Goal: Navigation & Orientation: Find specific page/section

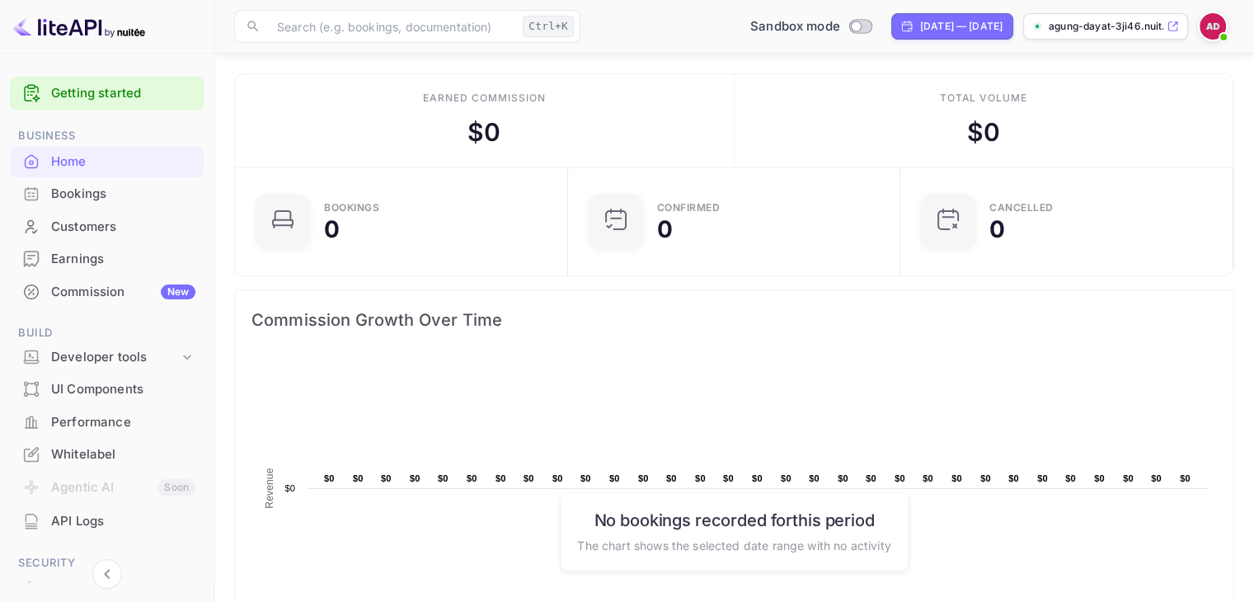
scroll to position [247, 0]
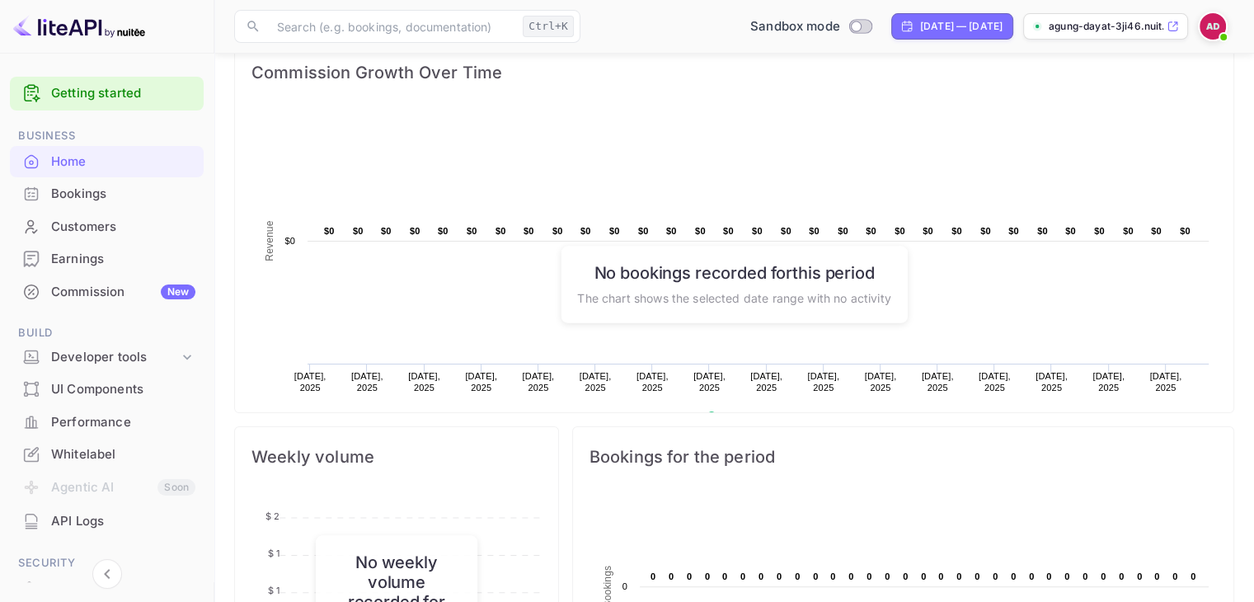
click at [1168, 25] on icon at bounding box center [1173, 27] width 12 height 12
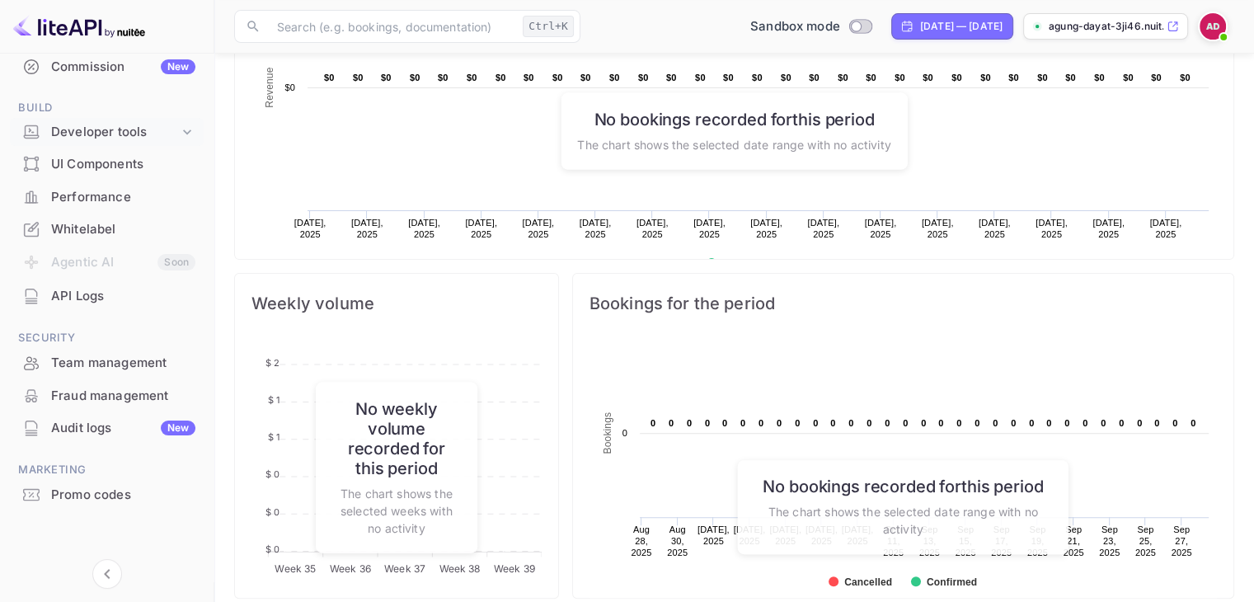
scroll to position [412, 0]
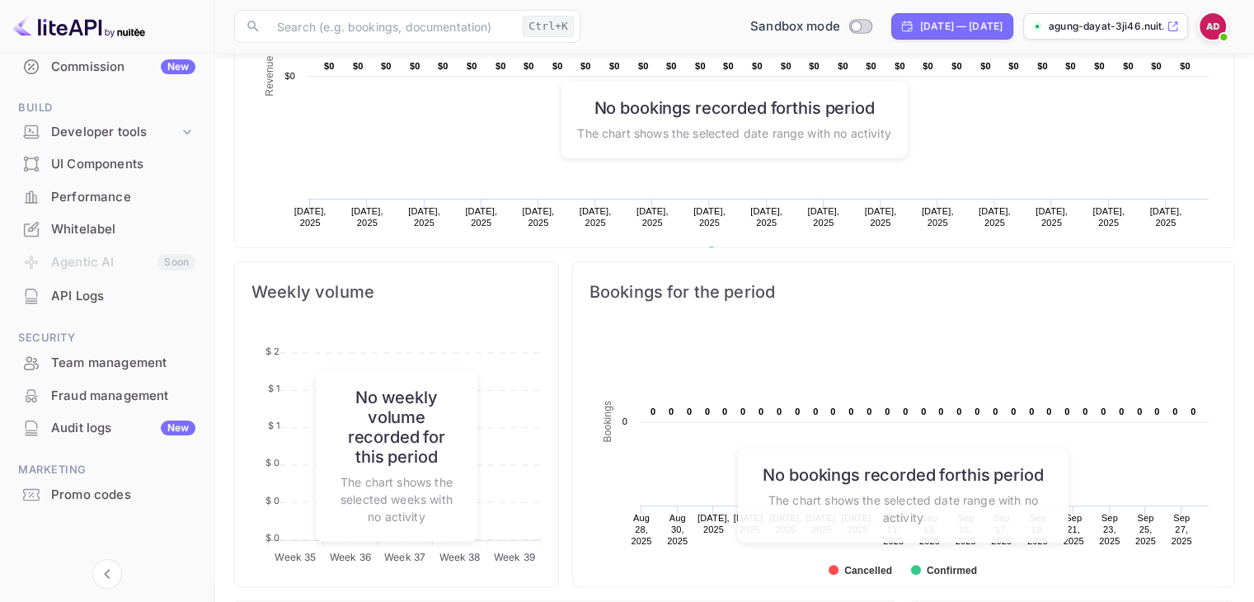
click at [69, 232] on div "Whitelabel" at bounding box center [123, 229] width 144 height 19
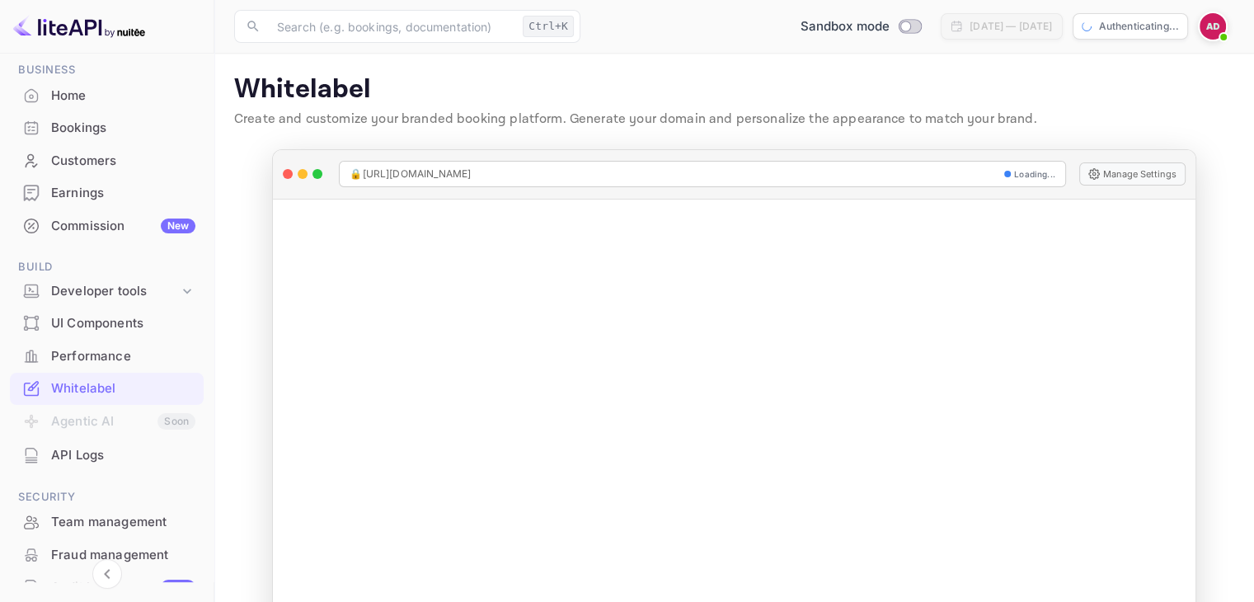
scroll to position [60, 0]
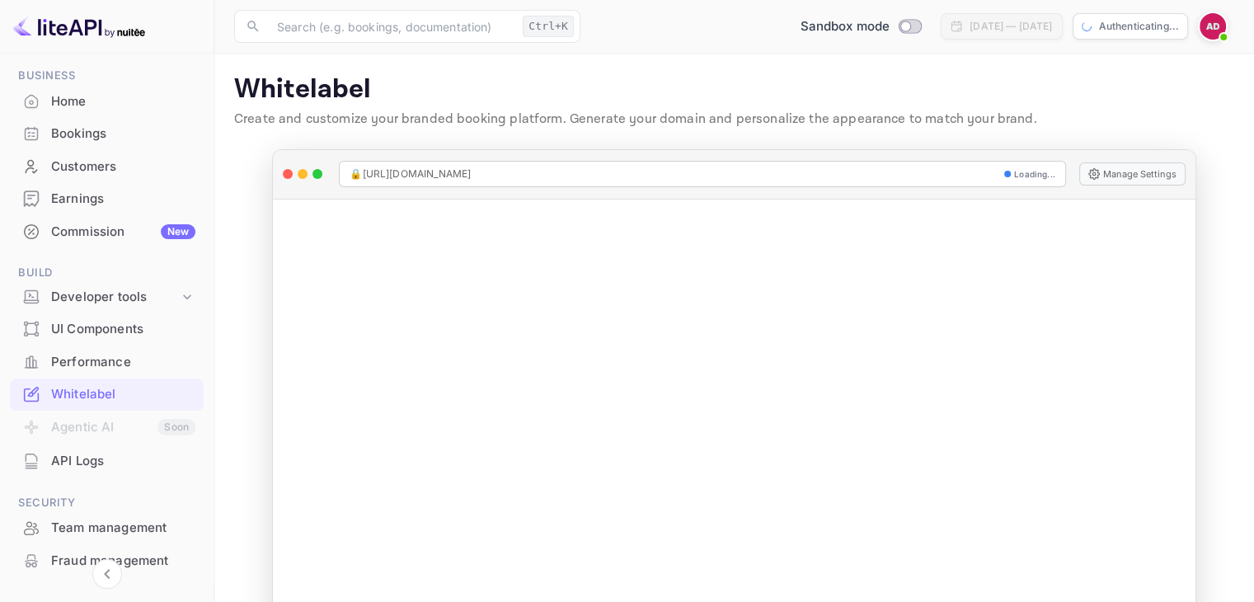
click at [76, 139] on div "Bookings" at bounding box center [123, 134] width 144 height 19
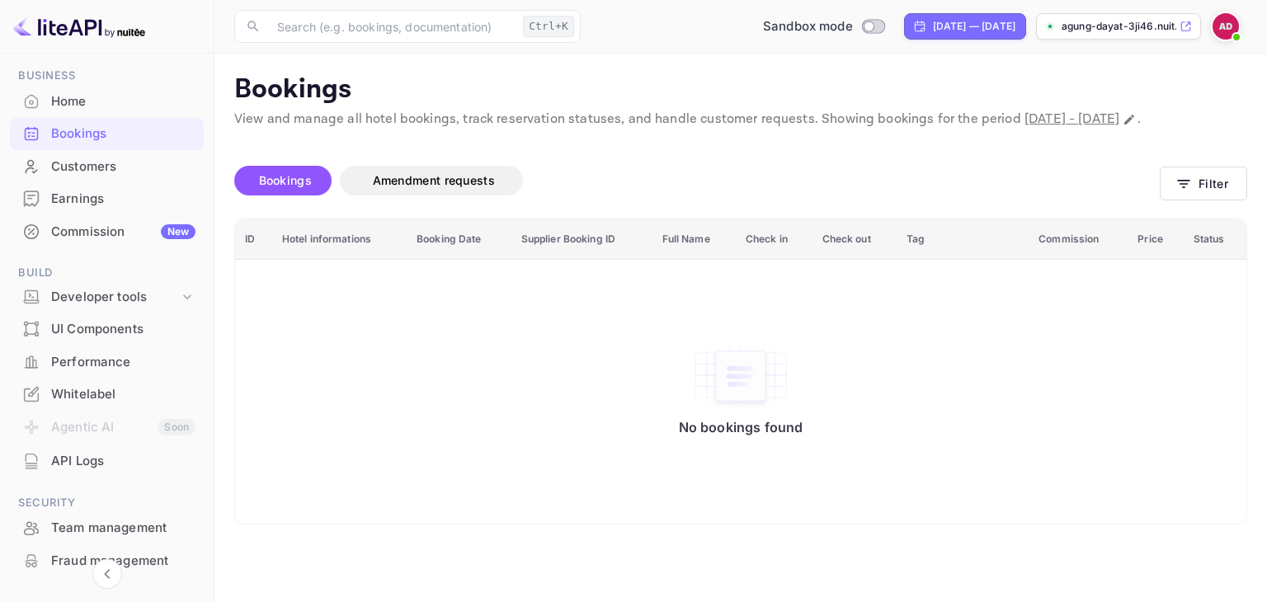
click at [79, 199] on div "Earnings" at bounding box center [123, 199] width 144 height 19
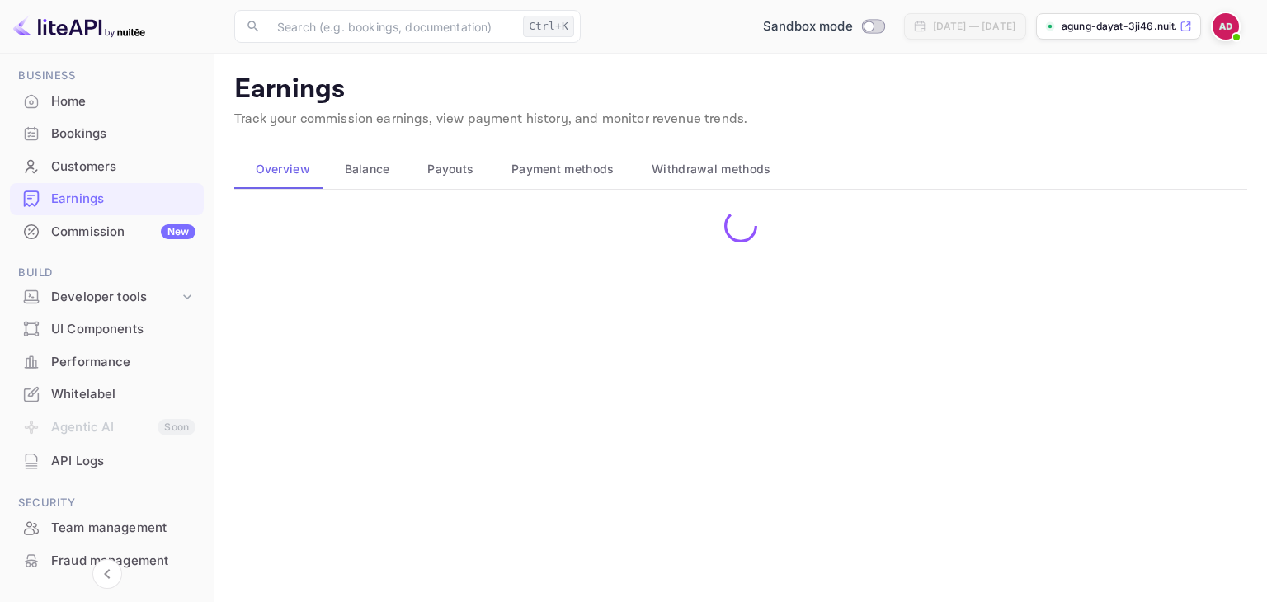
click at [472, 169] on span "Payouts" at bounding box center [450, 169] width 46 height 20
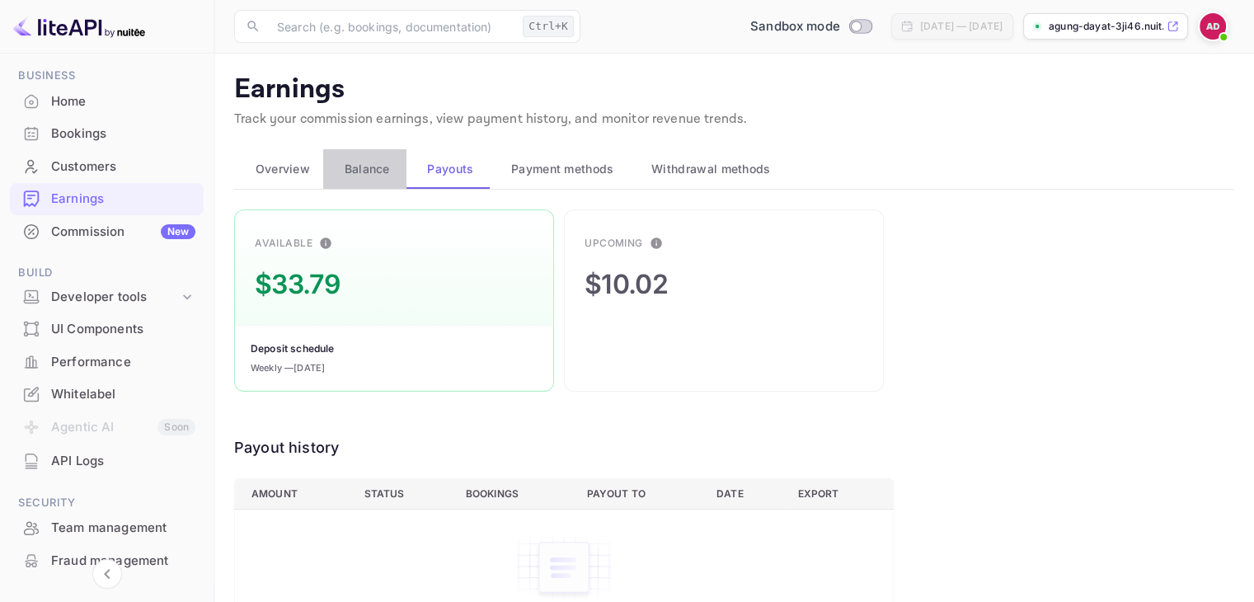
click at [368, 168] on span "Balance" at bounding box center [367, 169] width 45 height 20
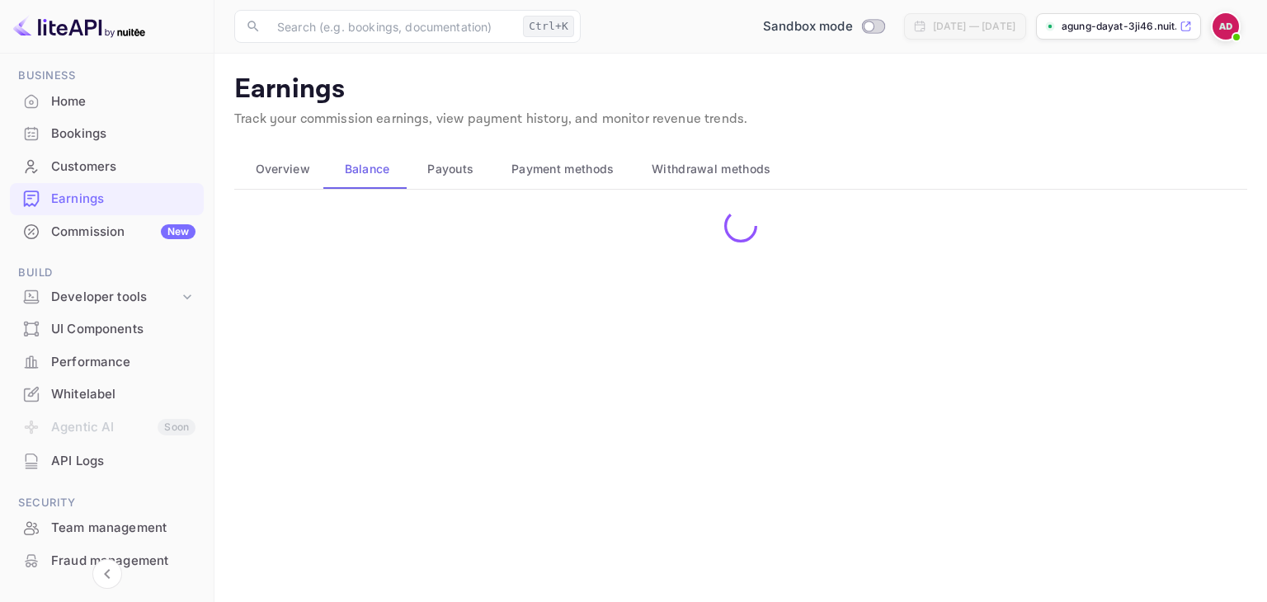
click at [505, 173] on div "Payment methods" at bounding box center [560, 169] width 114 height 20
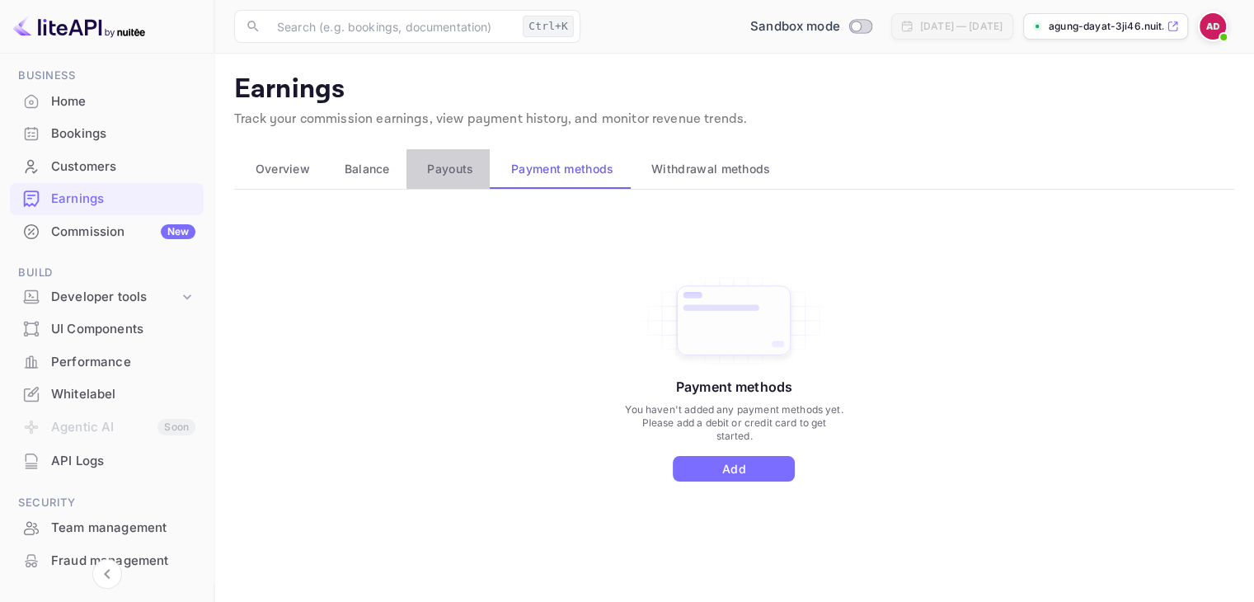
click at [435, 169] on span "Payouts" at bounding box center [450, 169] width 46 height 20
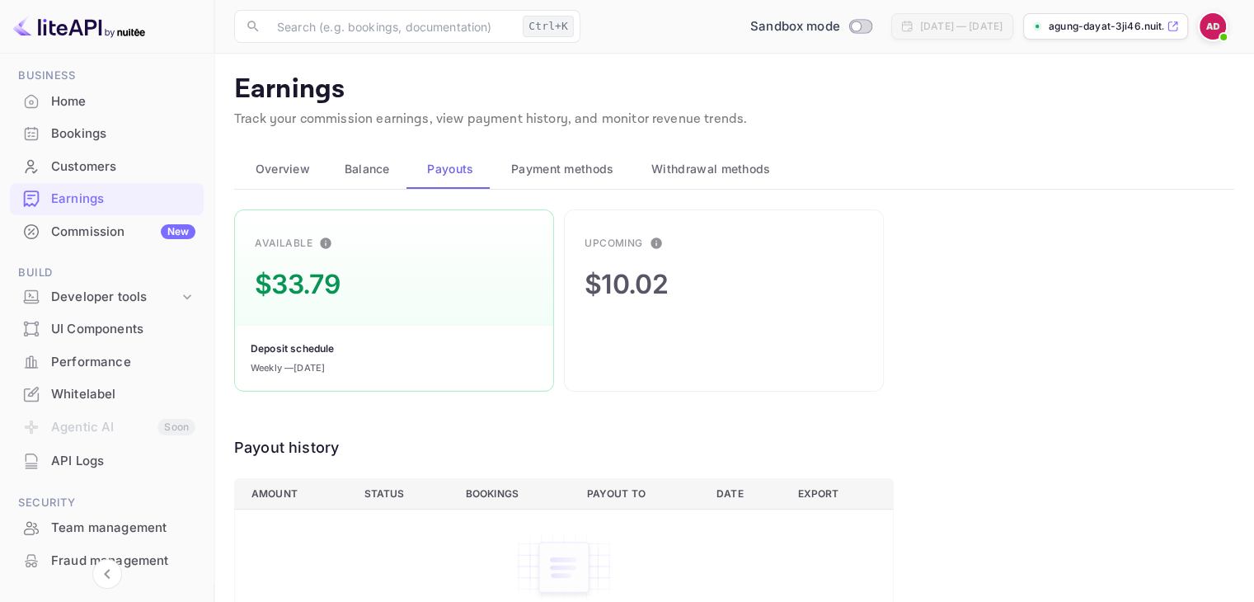
click at [501, 172] on button "Payment methods" at bounding box center [560, 169] width 140 height 40
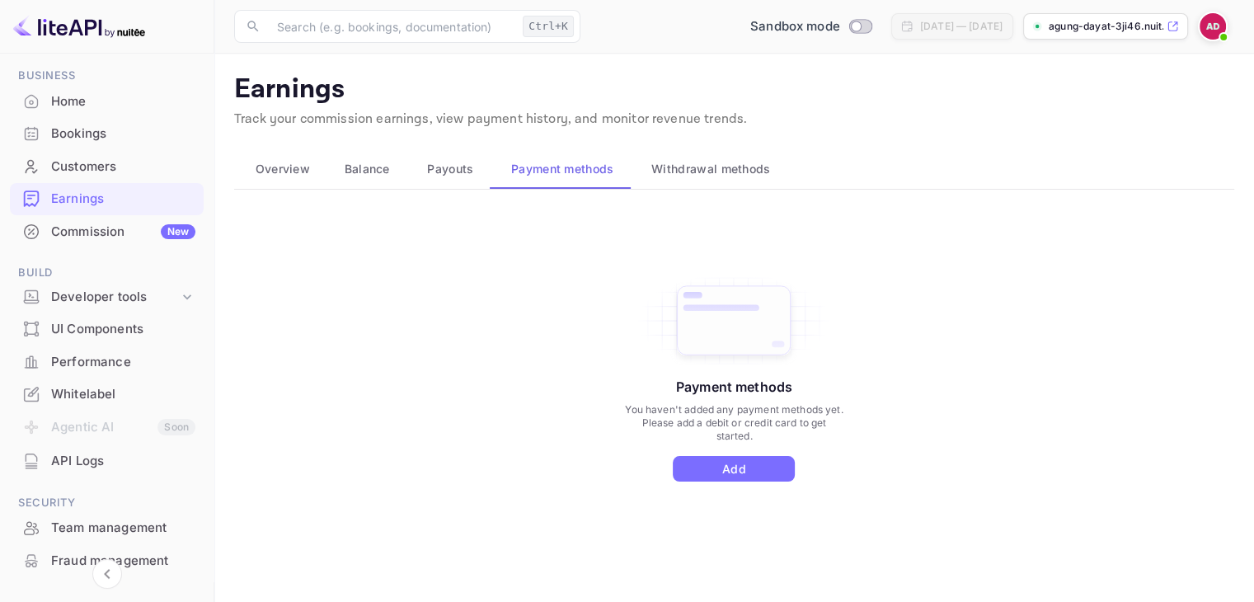
click at [690, 181] on button "Withdrawal methods" at bounding box center [709, 169] width 157 height 40
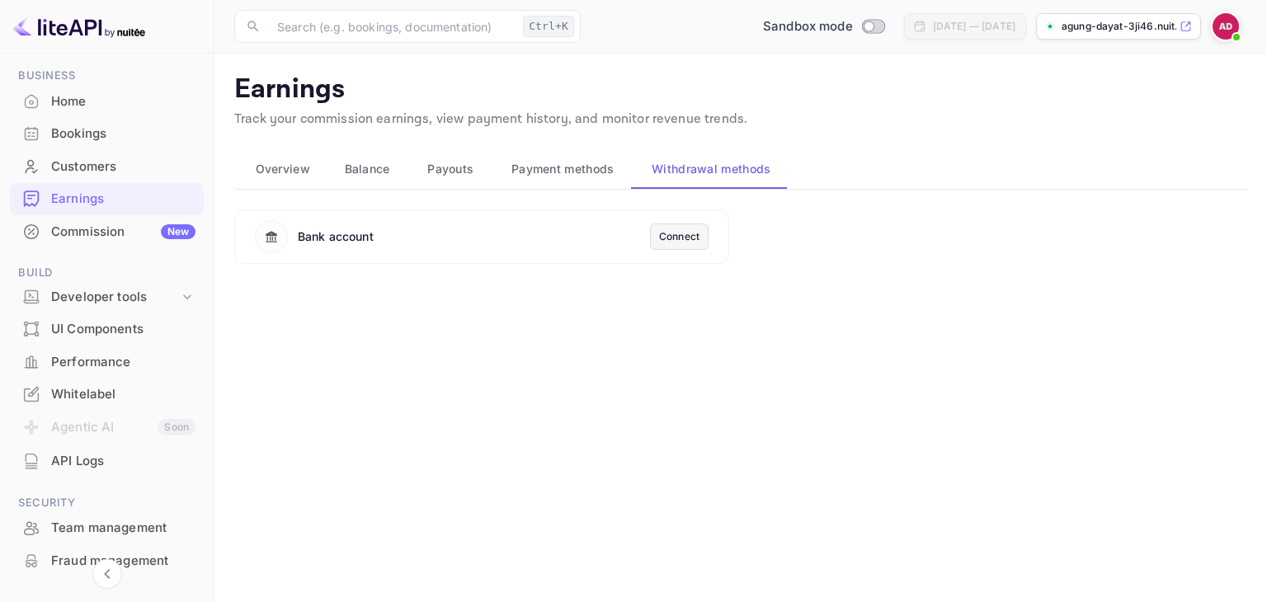
click at [431, 159] on span "Payouts" at bounding box center [450, 169] width 46 height 20
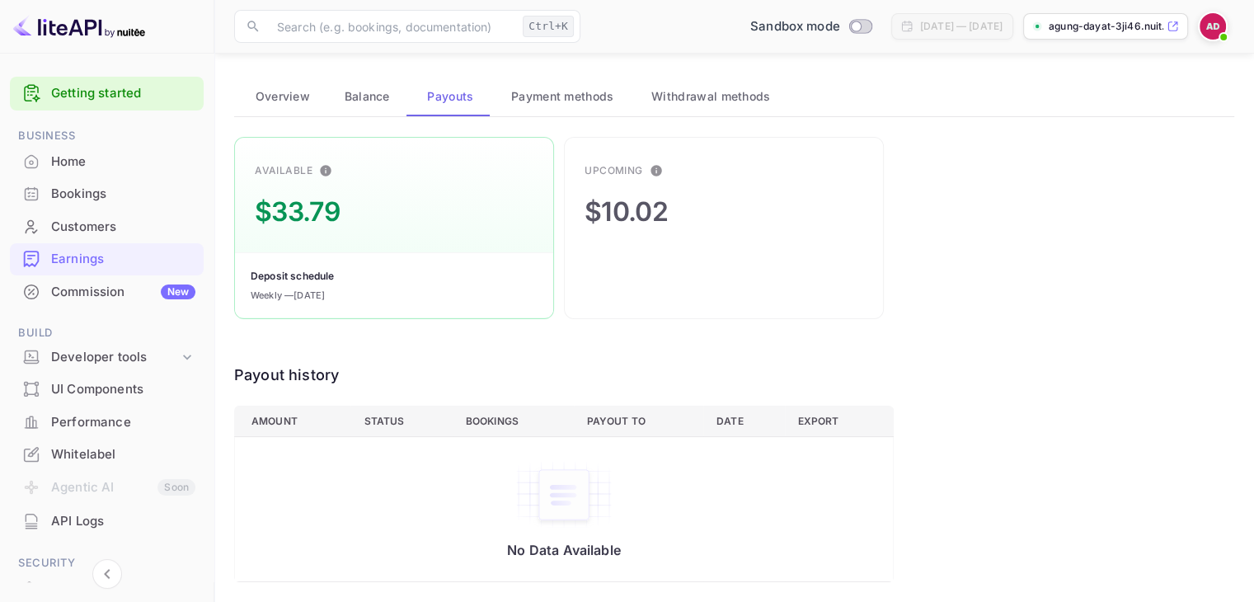
click at [76, 149] on div "Home" at bounding box center [107, 162] width 194 height 32
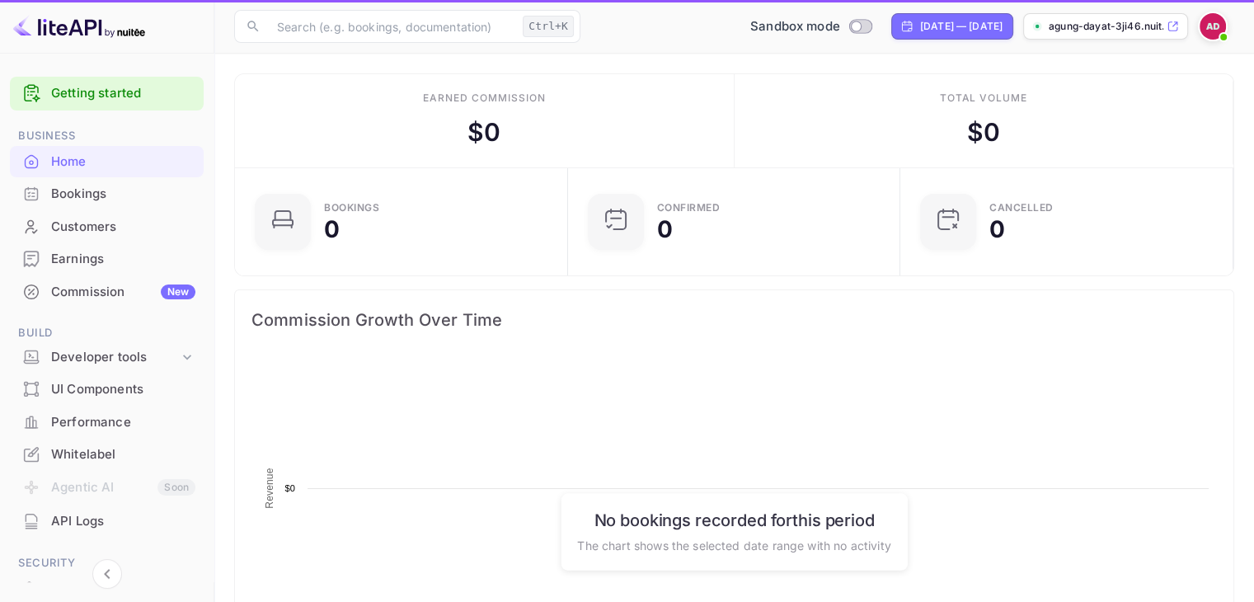
scroll to position [256, 310]
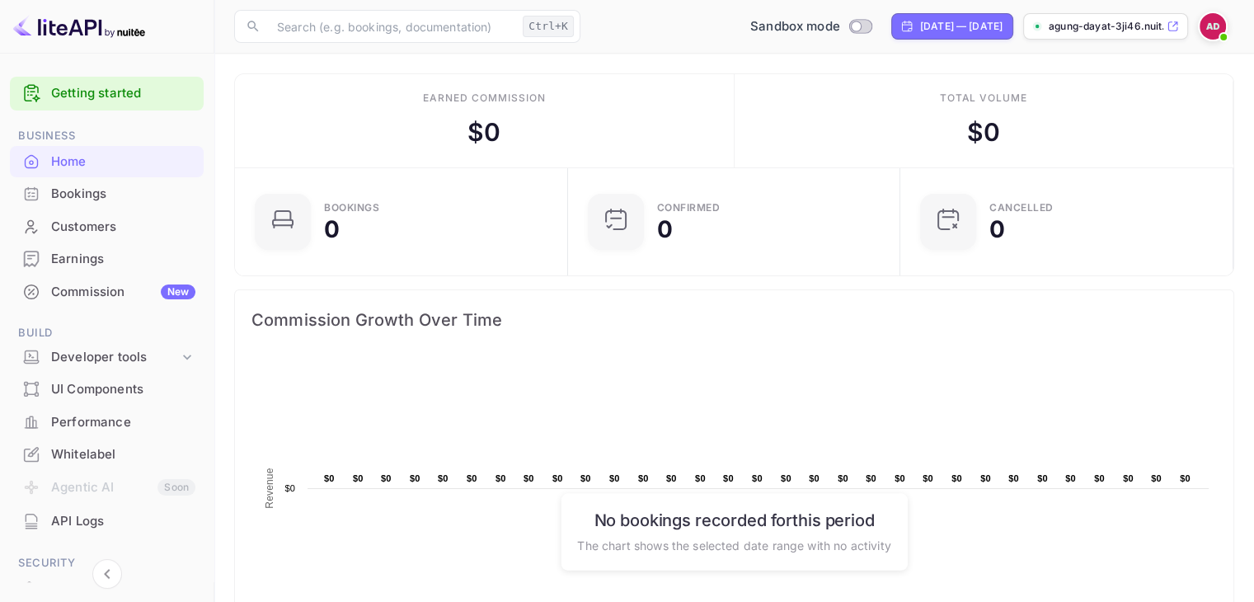
click at [96, 103] on div "Getting started" at bounding box center [107, 94] width 194 height 34
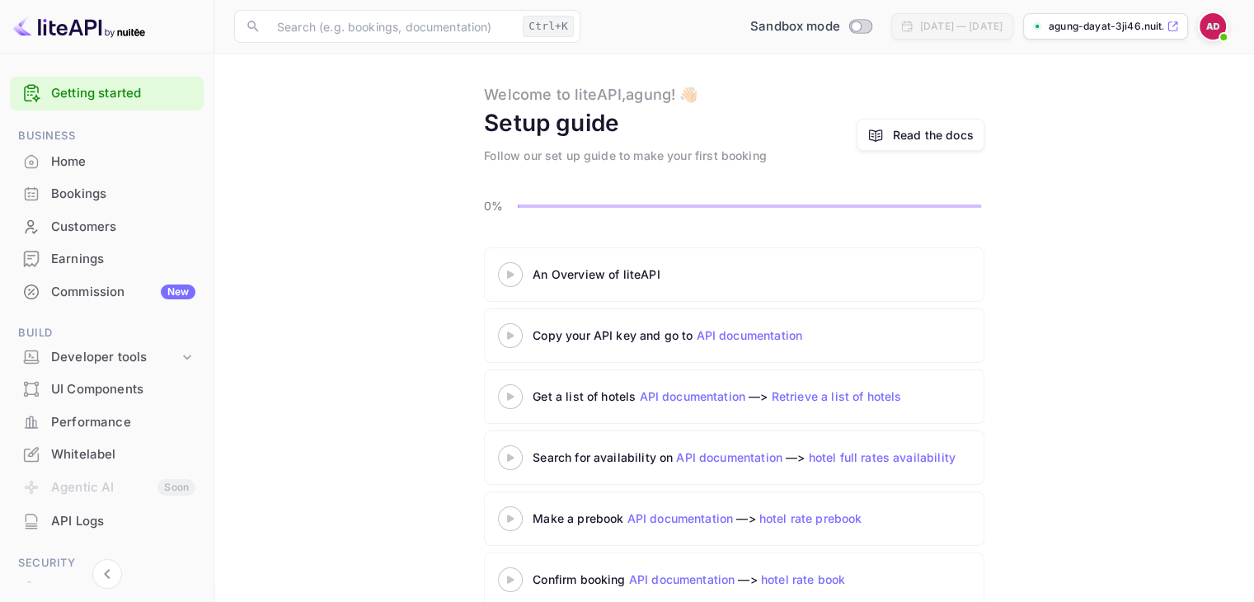
scroll to position [53, 0]
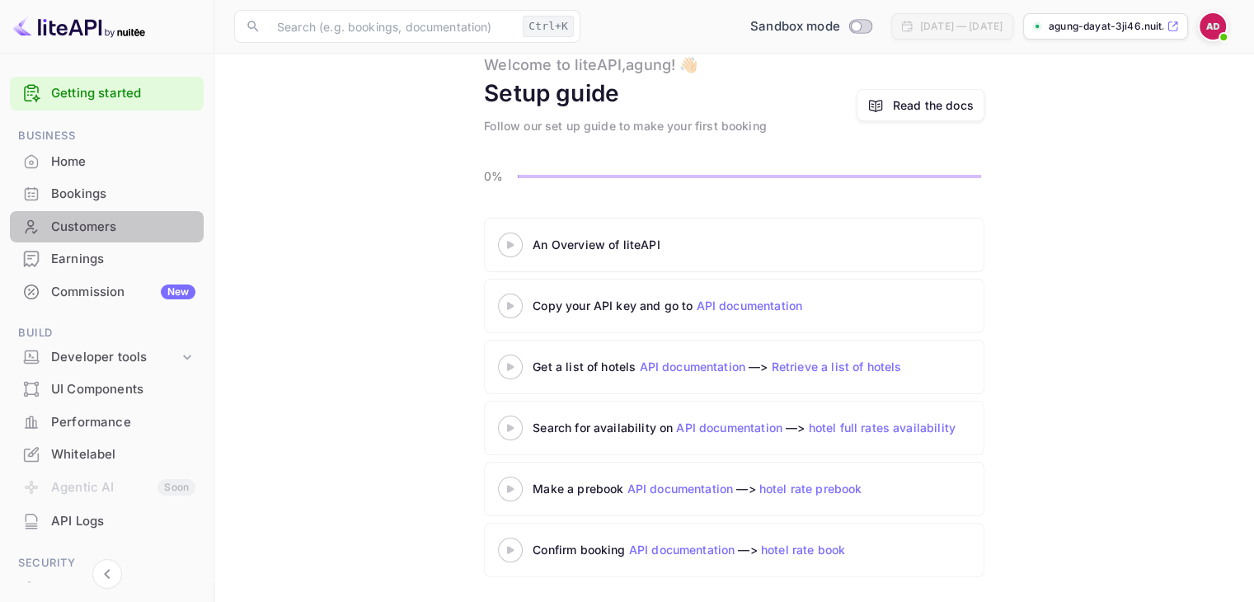
click at [128, 242] on div "Customers" at bounding box center [107, 227] width 194 height 32
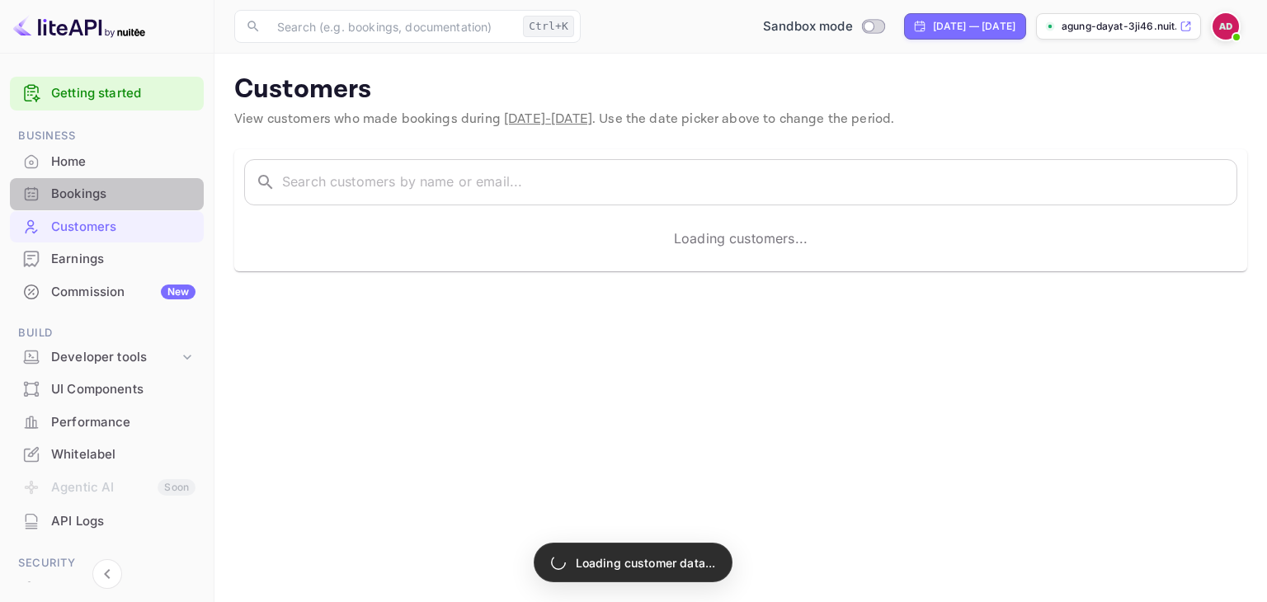
click at [112, 200] on div "Bookings" at bounding box center [123, 194] width 144 height 19
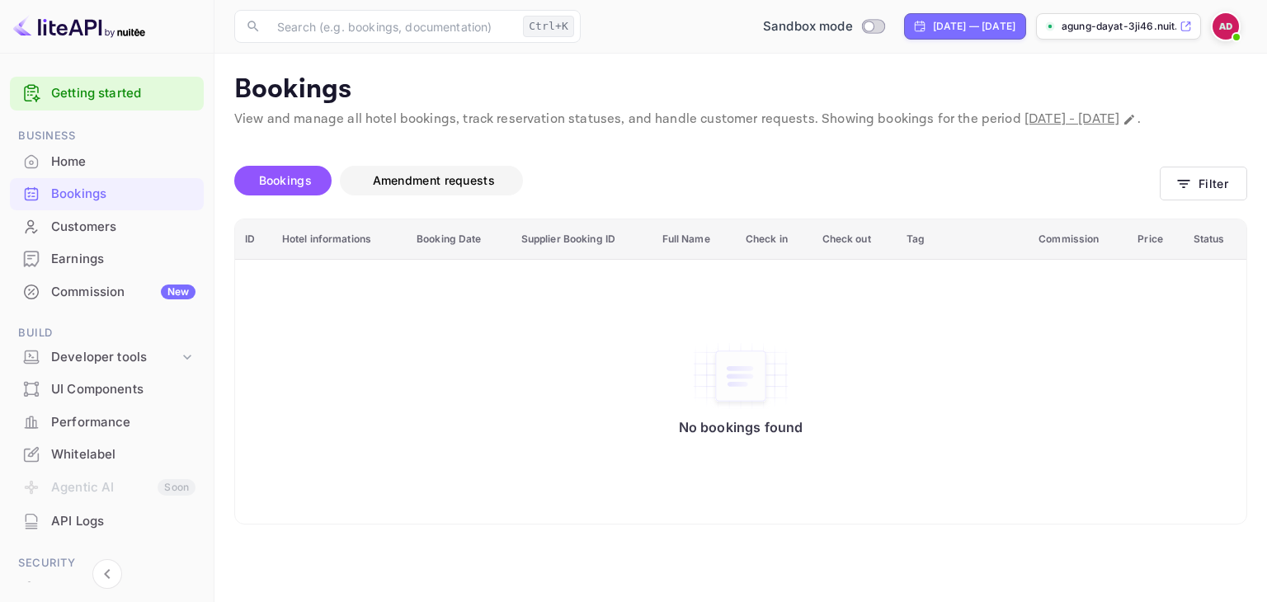
click at [463, 191] on span "Amendment requests" at bounding box center [433, 181] width 155 height 20
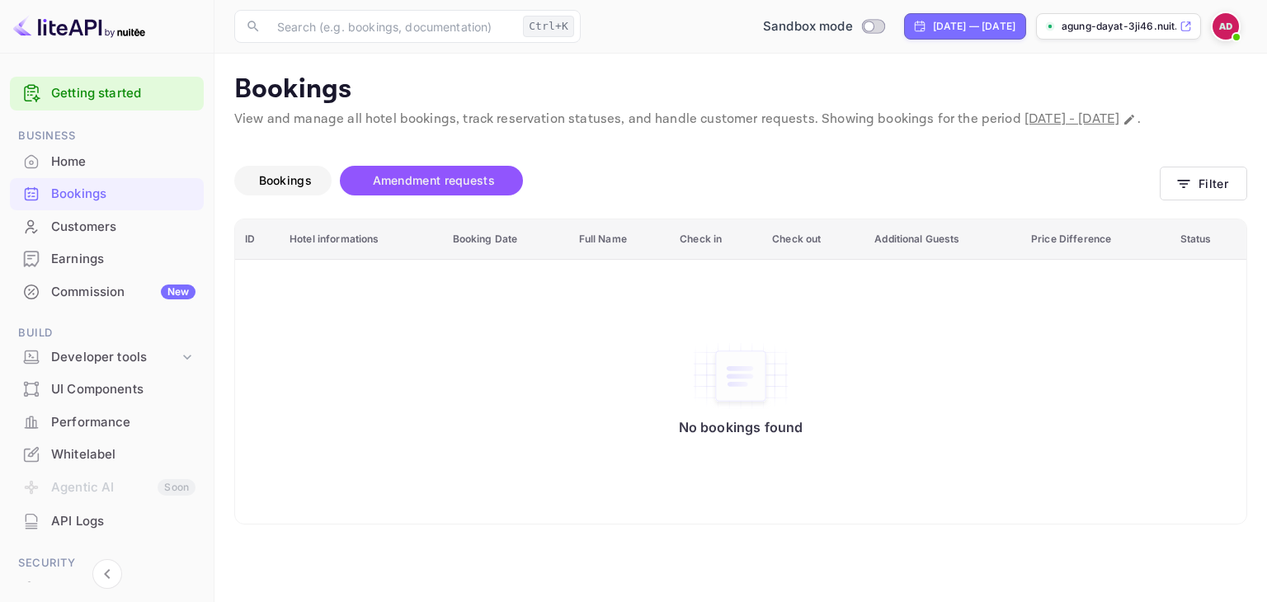
click at [303, 187] on span "Bookings" at bounding box center [285, 180] width 53 height 14
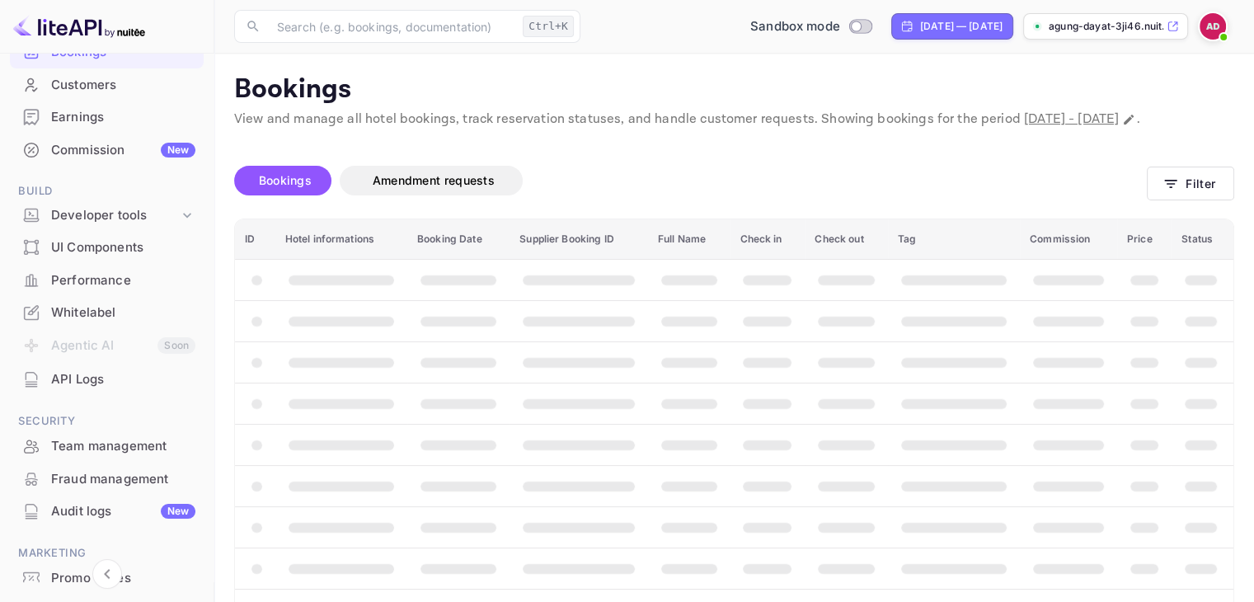
scroll to position [225, 0]
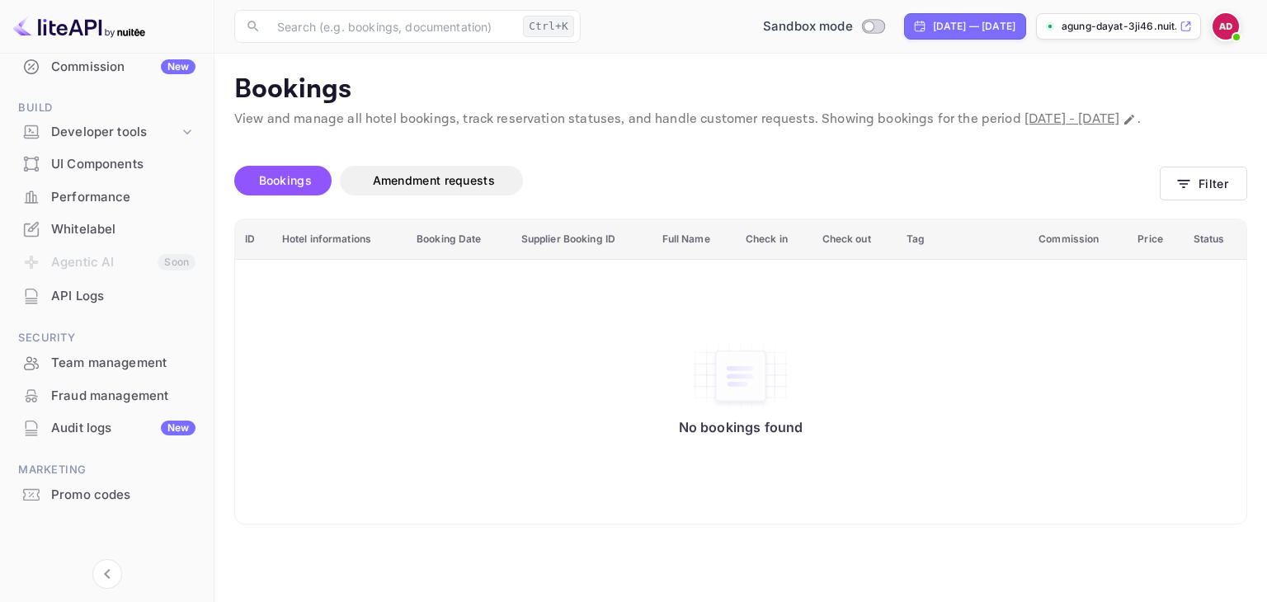
click at [295, 195] on button "Bookings" at bounding box center [282, 181] width 97 height 30
click at [414, 187] on span "Amendment requests" at bounding box center [434, 180] width 122 height 14
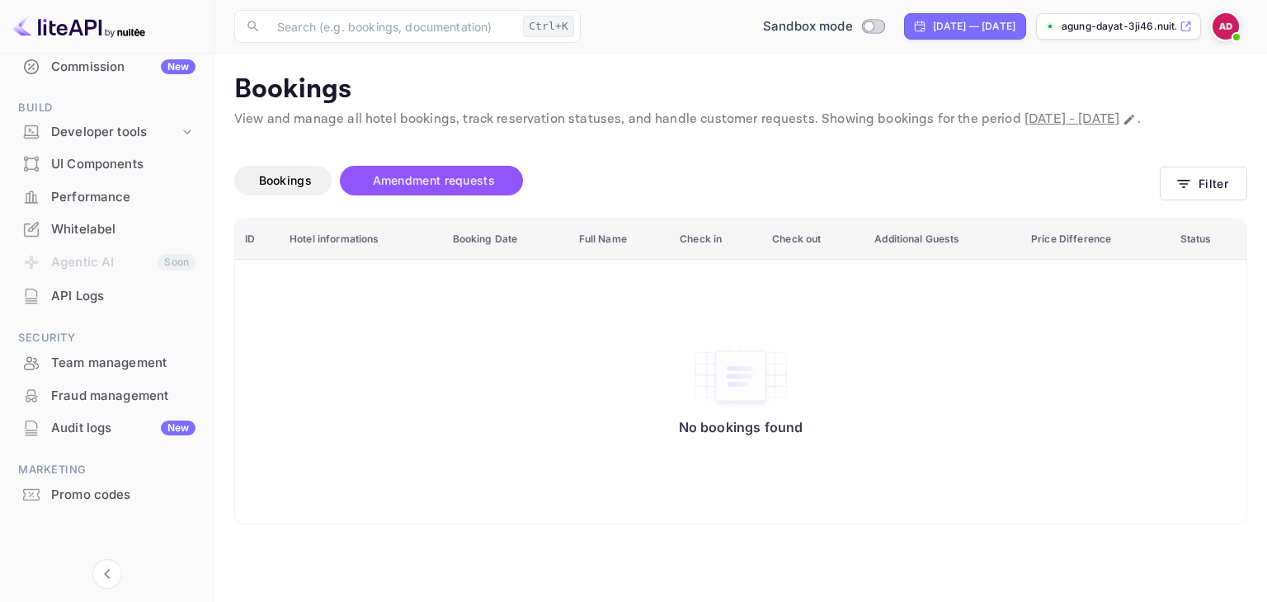
click at [1227, 21] on img at bounding box center [1225, 26] width 26 height 26
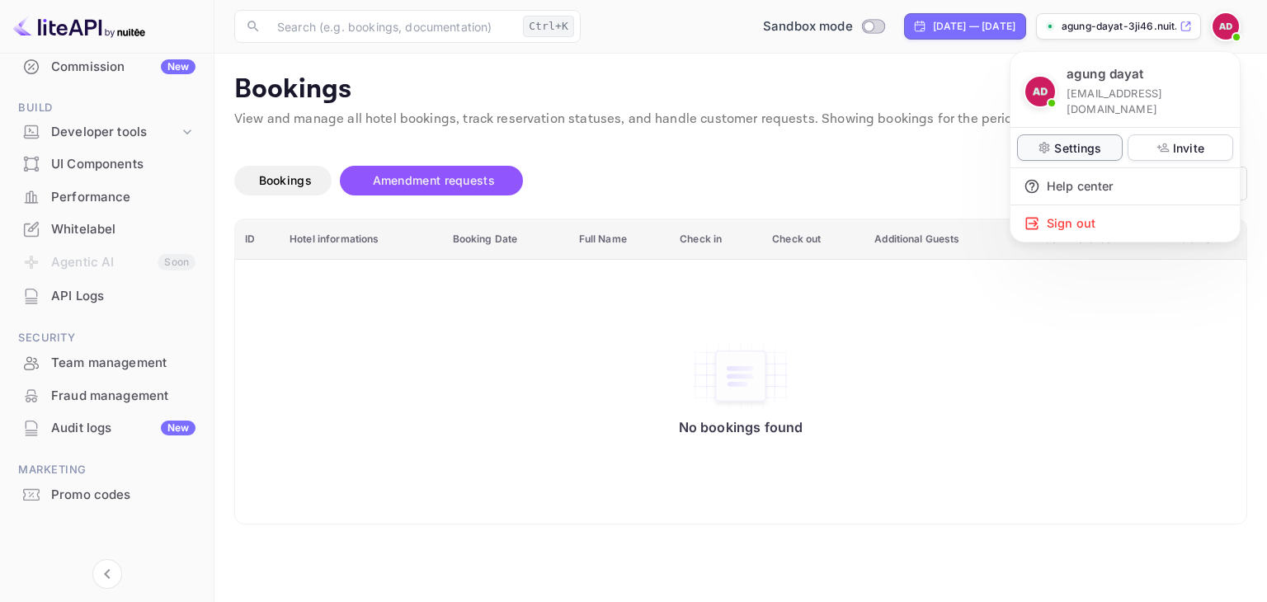
click at [1109, 134] on div "Settings" at bounding box center [1070, 147] width 106 height 26
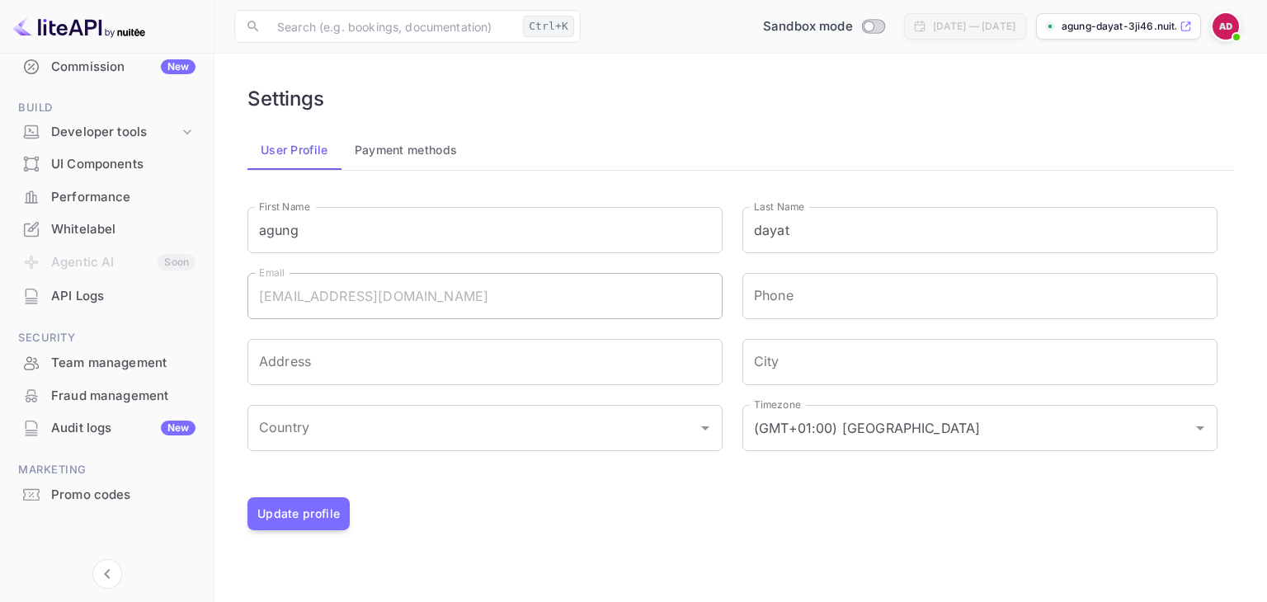
click at [70, 393] on div "Fraud management" at bounding box center [123, 396] width 144 height 19
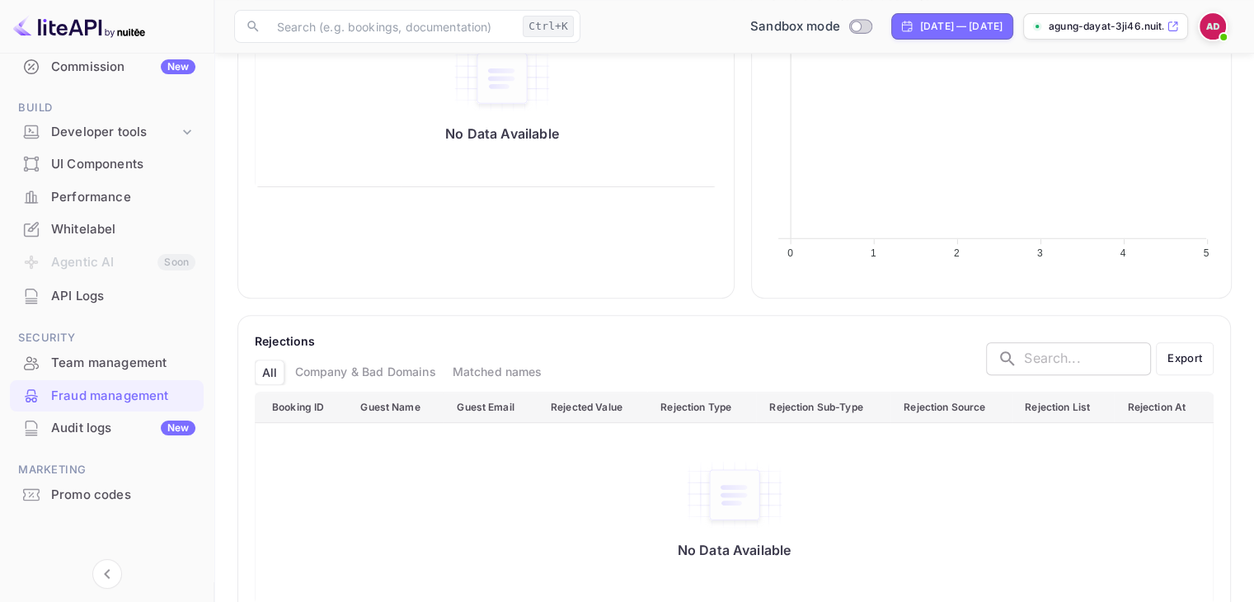
scroll to position [731, 0]
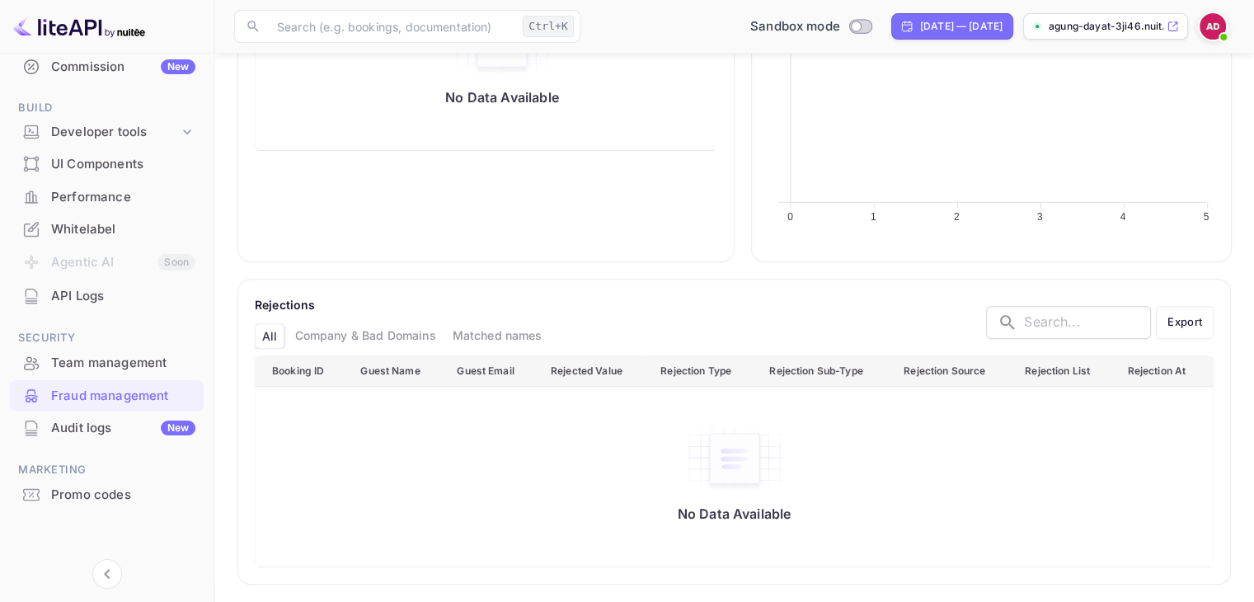
click at [341, 342] on div "Company & Bad Domains" at bounding box center [365, 336] width 154 height 26
click at [341, 341] on div "Company & Bad Domains" at bounding box center [364, 336] width 156 height 26
drag, startPoint x: 426, startPoint y: 334, endPoint x: 455, endPoint y: 332, distance: 29.7
click at [426, 334] on div "Company & Bad Domains" at bounding box center [364, 336] width 156 height 26
drag, startPoint x: 455, startPoint y: 332, endPoint x: 464, endPoint y: 332, distance: 9.1
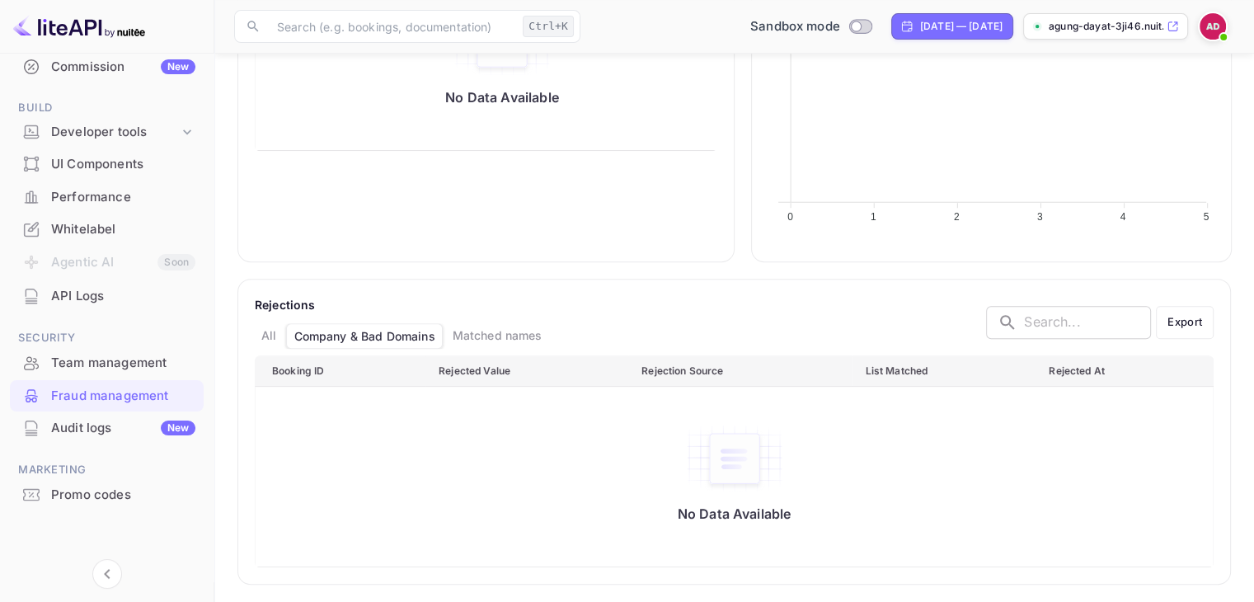
click at [456, 332] on div "Matched names" at bounding box center [497, 336] width 103 height 26
drag, startPoint x: 464, startPoint y: 332, endPoint x: 480, endPoint y: 332, distance: 15.7
click at [465, 332] on div "Matched names" at bounding box center [497, 336] width 105 height 26
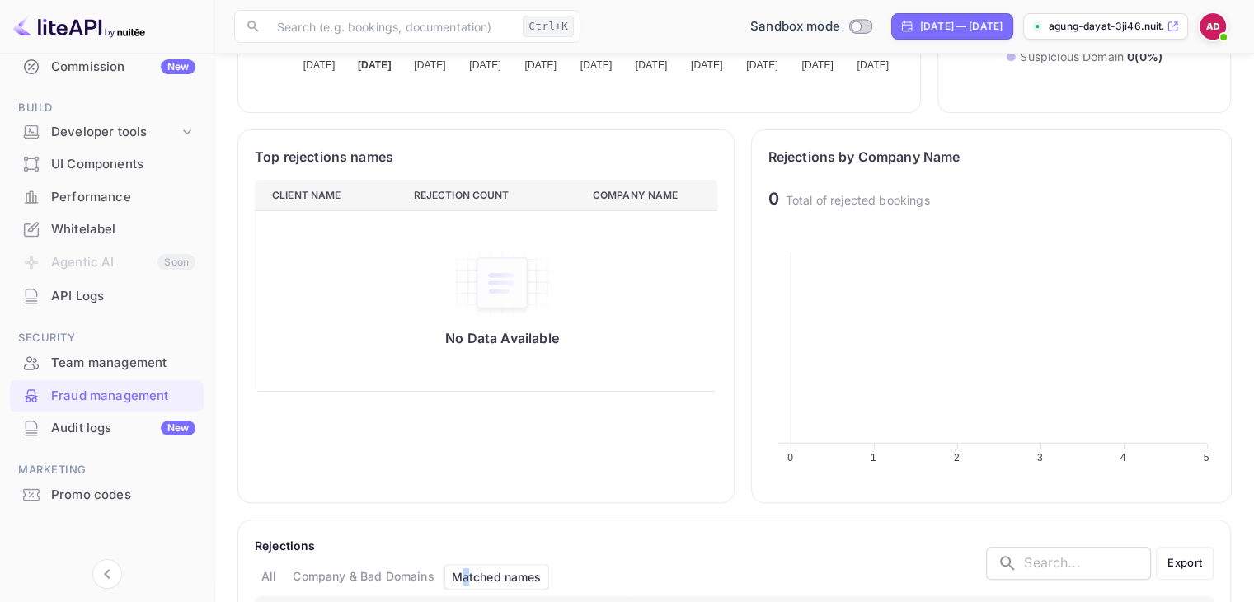
scroll to position [483, 0]
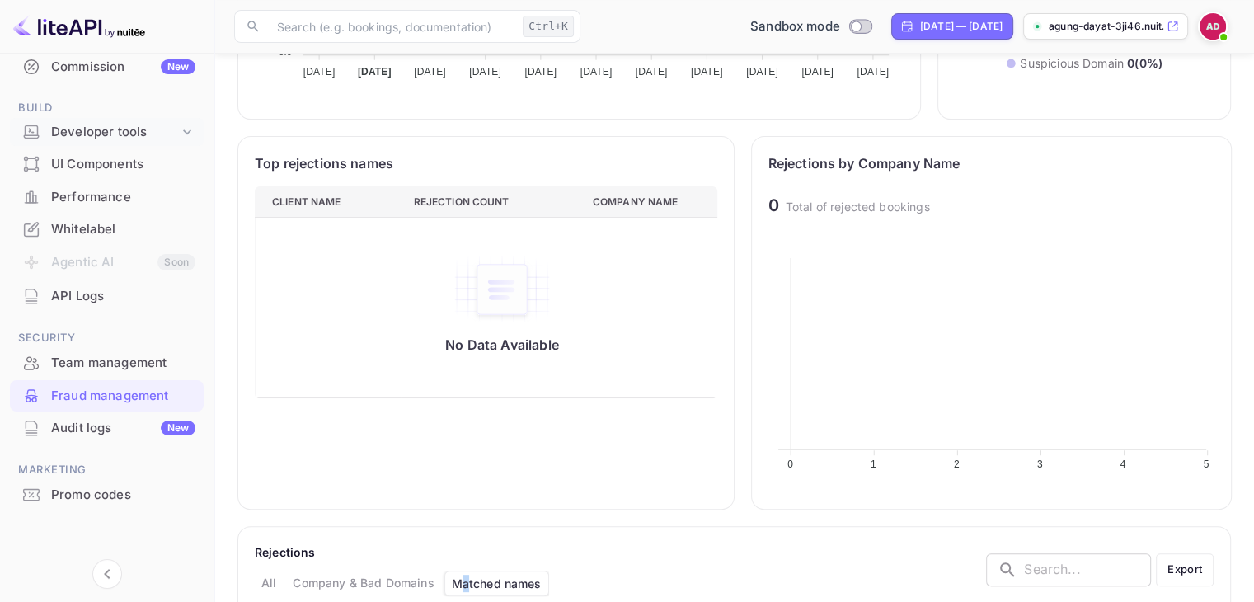
click at [82, 139] on div "Developer tools" at bounding box center [115, 132] width 128 height 19
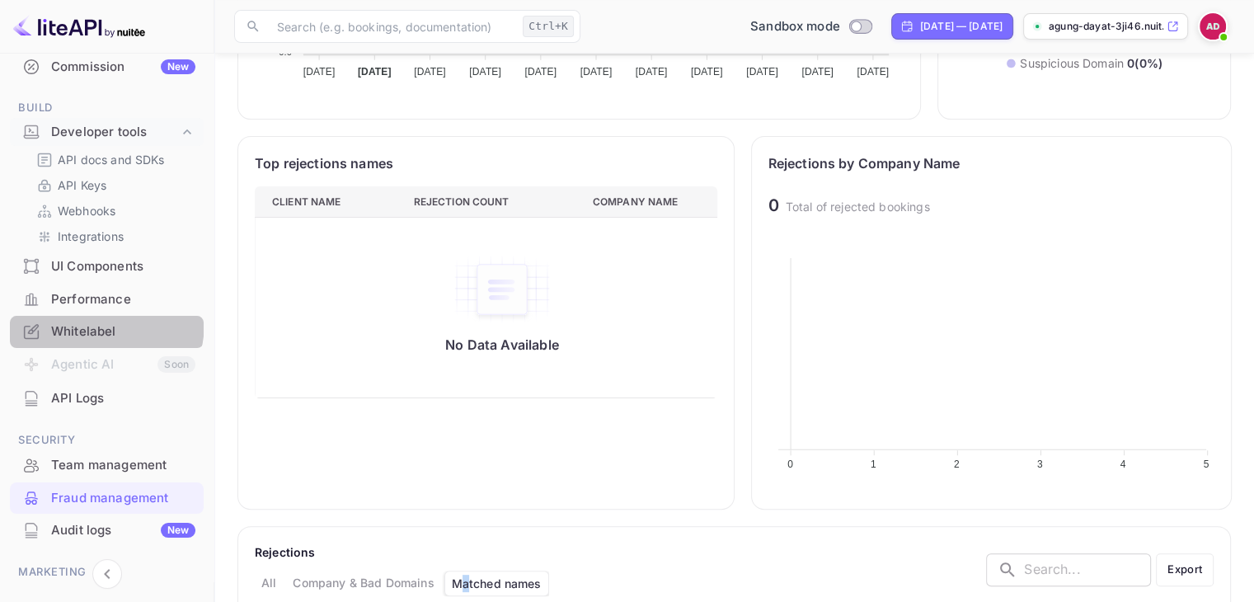
click at [78, 321] on div "Whitelabel" at bounding box center [107, 332] width 194 height 32
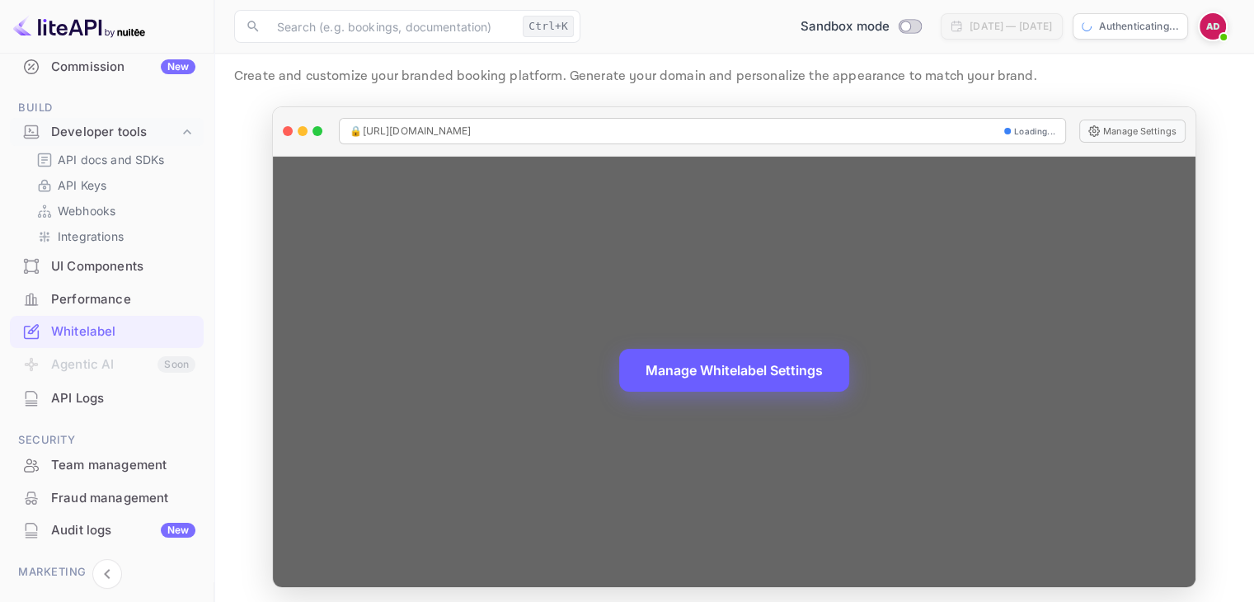
scroll to position [48, 0]
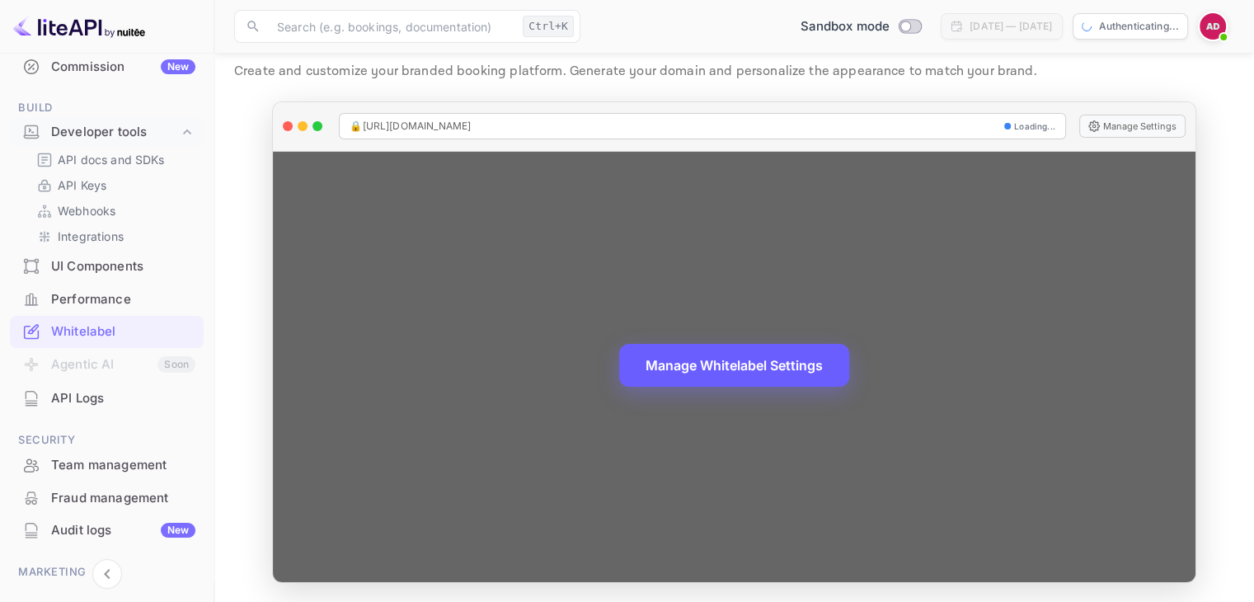
click at [773, 364] on button "Manage Whitelabel Settings" at bounding box center [734, 365] width 230 height 43
